Goal: Task Accomplishment & Management: Complete application form

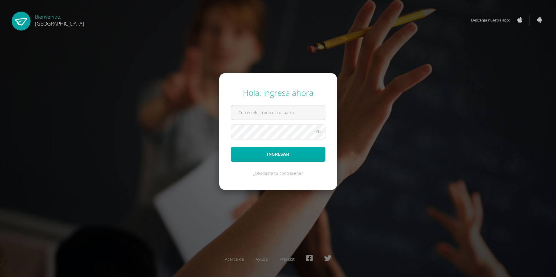
type input "[EMAIL_ADDRESS][DOMAIN_NAME]"
click at [270, 157] on button "Ingresar" at bounding box center [278, 154] width 94 height 15
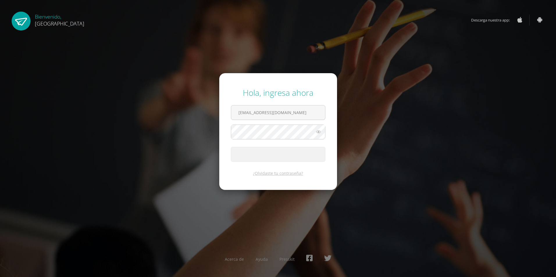
click at [270, 157] on button "Ingresar" at bounding box center [278, 154] width 94 height 15
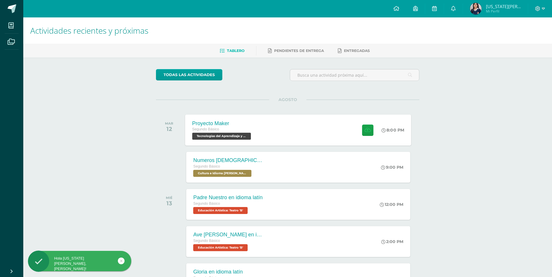
click at [291, 129] on div "Proyecto Maker Segundo Básico Tecnologías del Aprendizaje y la Comunicación 'B'…" at bounding box center [298, 130] width 226 height 31
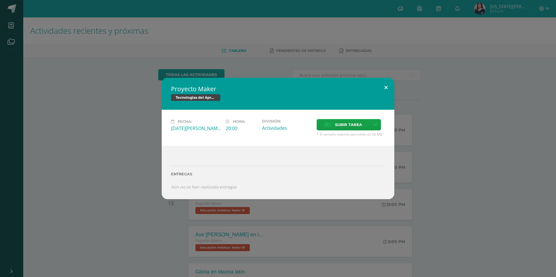
click at [381, 88] on button at bounding box center [386, 88] width 17 height 20
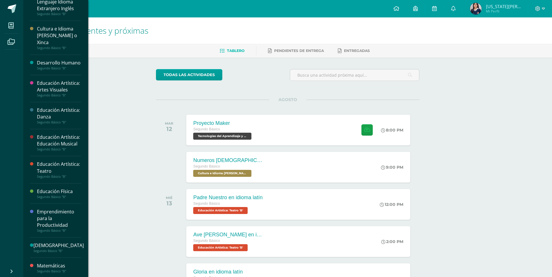
scroll to position [183, 0]
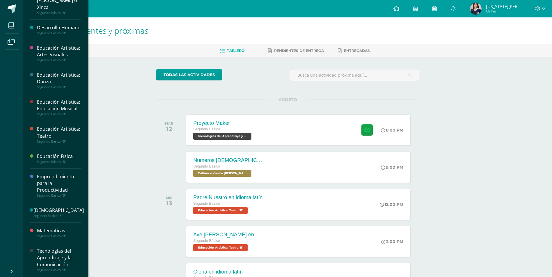
click at [33, 258] on div at bounding box center [33, 260] width 7 height 24
click at [41, 256] on div "Tecnologías del Aprendizaje y la Comunicación" at bounding box center [59, 258] width 44 height 20
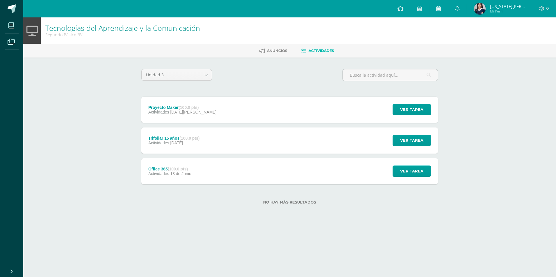
click at [263, 147] on div "Trifoliar 15 años (100.0 pts) Actividades 15 de Julio Ver tarea Trifoliar 15 añ…" at bounding box center [289, 141] width 297 height 26
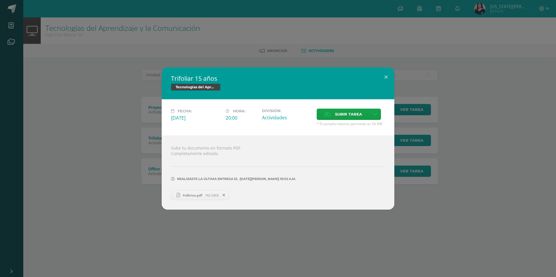
click at [136, 182] on div "Trifoliar 15 años Tecnologías del Aprendizaje y la Comunicación Fecha: Martes 1…" at bounding box center [277, 138] width 551 height 142
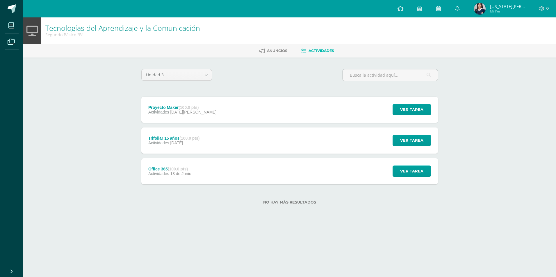
click at [206, 174] on div "Office 365 (100.0 pts) Actividades 13 de Junio Ver tarea Office 365 Tecnologías…" at bounding box center [289, 171] width 297 height 26
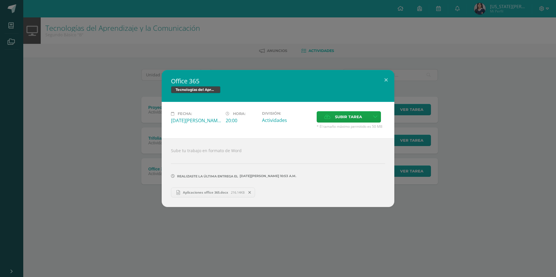
click at [132, 154] on div "Office 365 Tecnologías del Aprendizaje y la Comunicación Fecha: Viernes 13 de J…" at bounding box center [277, 138] width 551 height 137
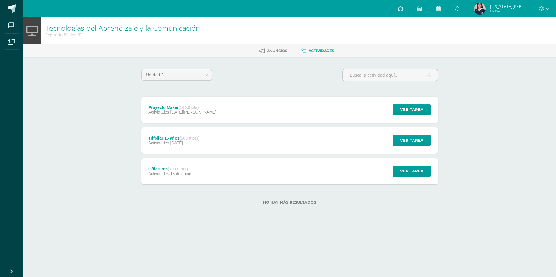
click at [235, 113] on div "Proyecto Maker (100.0 pts) Actividades 12 de Agosto Ver tarea Proyecto Maker Te…" at bounding box center [289, 110] width 297 height 26
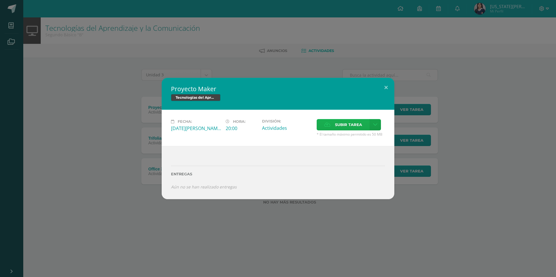
click at [335, 124] on span "Subir tarea" at bounding box center [348, 124] width 27 height 11
click at [0, 0] on input "Subir tarea" at bounding box center [0, 0] width 0 height 0
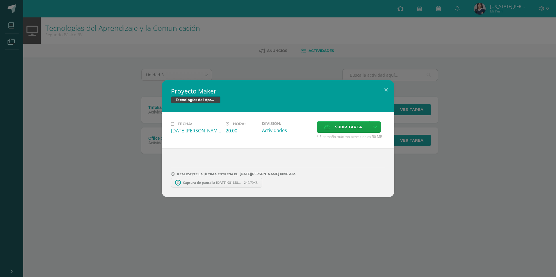
click at [399, 226] on div "Proyecto Maker Tecnologías del Aprendizaje y la Comunicación Fecha: Martes 12 d…" at bounding box center [278, 138] width 556 height 277
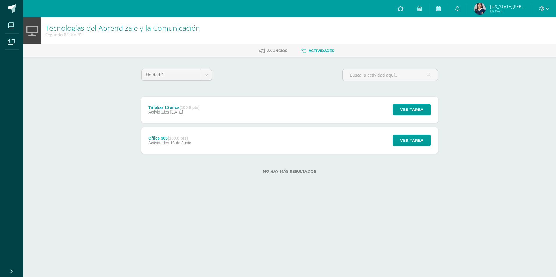
click at [306, 142] on div "Office 365 (100.0 pts) Actividades 13 de Junio Ver tarea Office 365 Tecnologías…" at bounding box center [289, 141] width 297 height 26
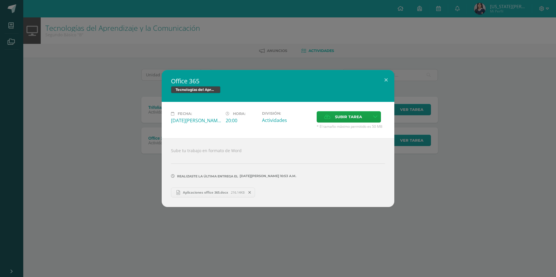
click at [93, 196] on div "Office 365 Tecnologías del Aprendizaje y la Comunicación Fecha: Viernes 13 de J…" at bounding box center [277, 138] width 551 height 137
